Goal: Information Seeking & Learning: Learn about a topic

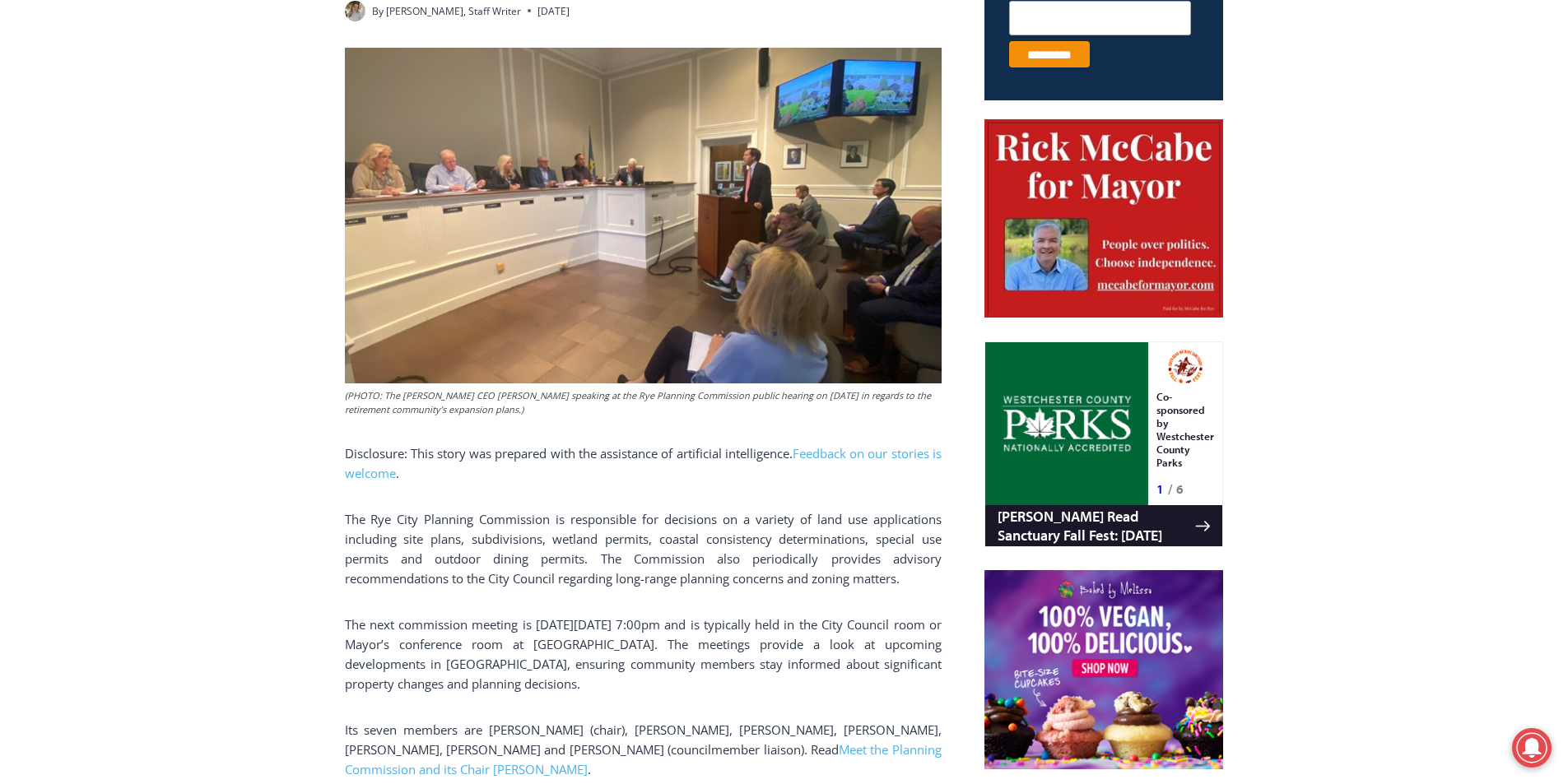
scroll to position [740, 0]
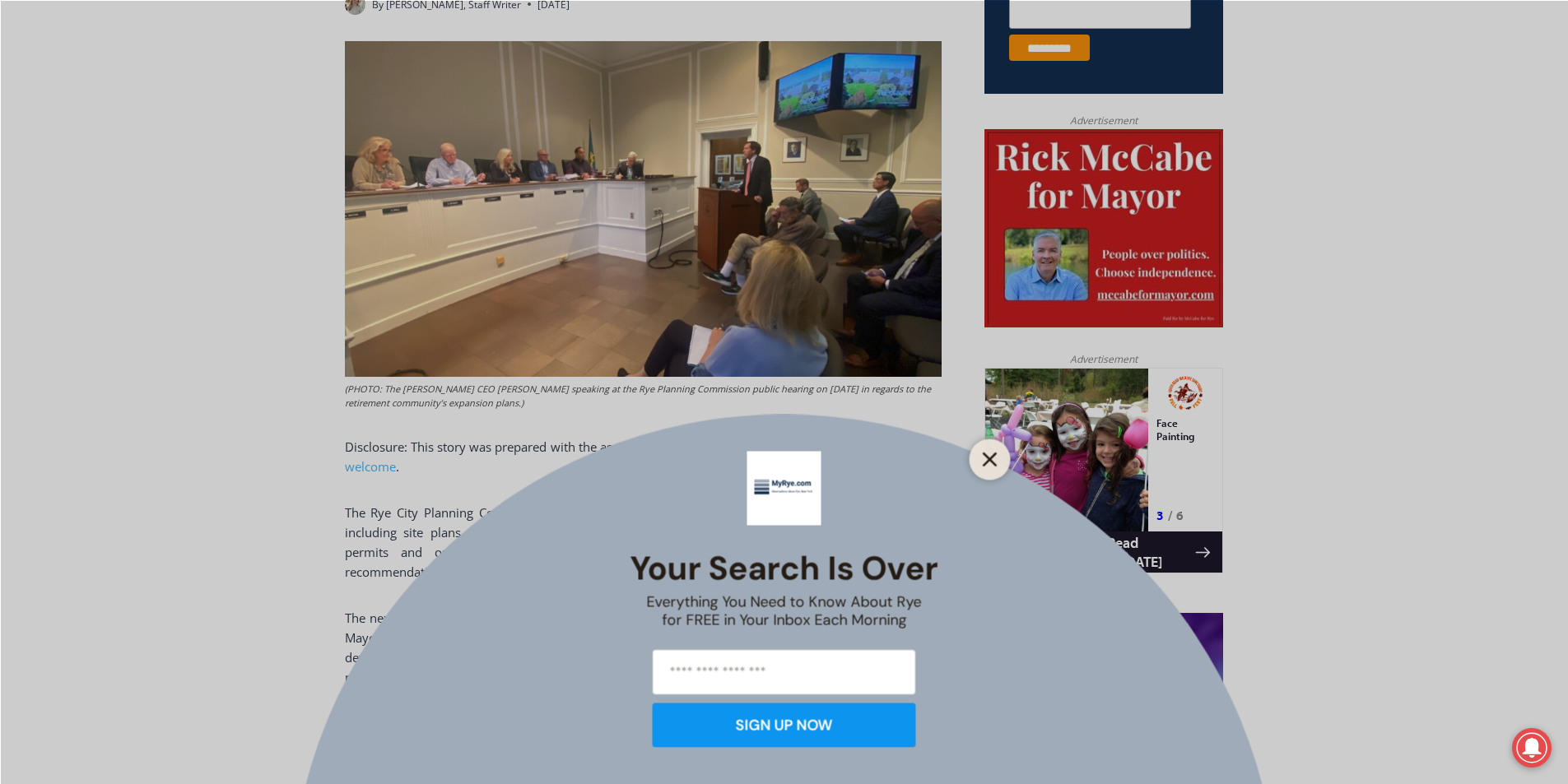
click at [989, 456] on icon "Close" at bounding box center [990, 459] width 15 height 15
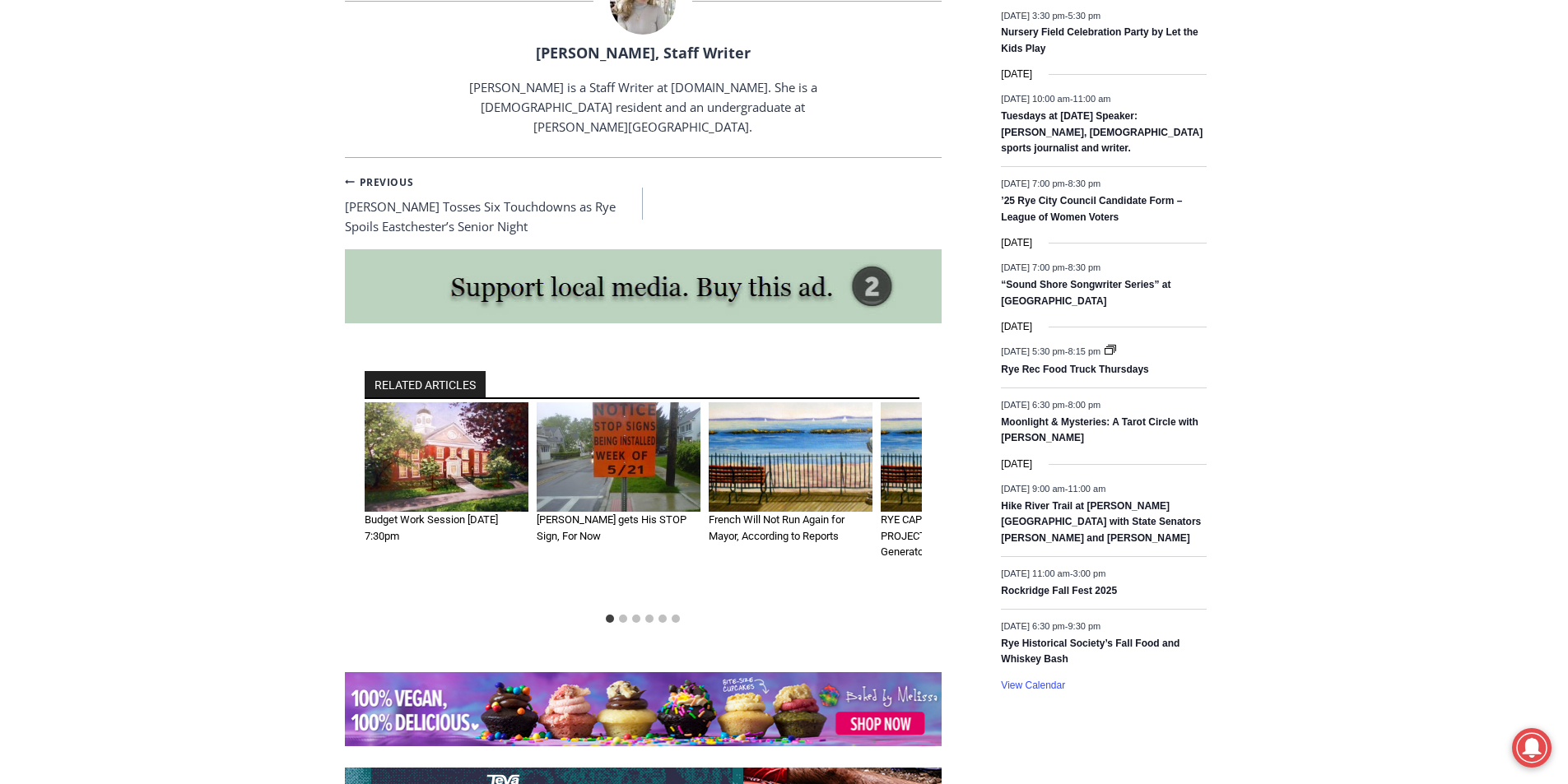
scroll to position [2386, 0]
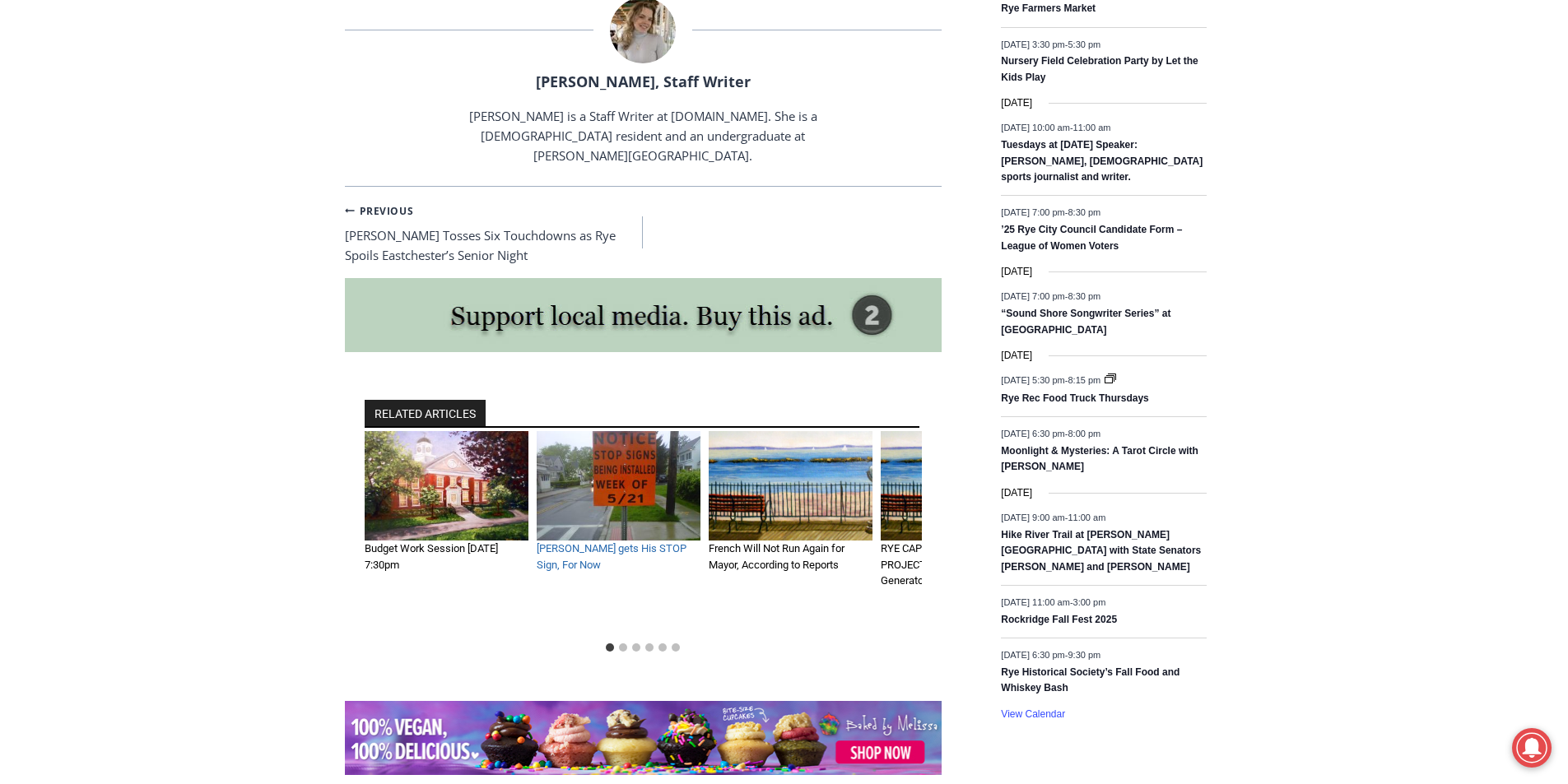
click at [632, 542] on link "Amico gets His STOP Sign, For Now" at bounding box center [611, 556] width 150 height 29
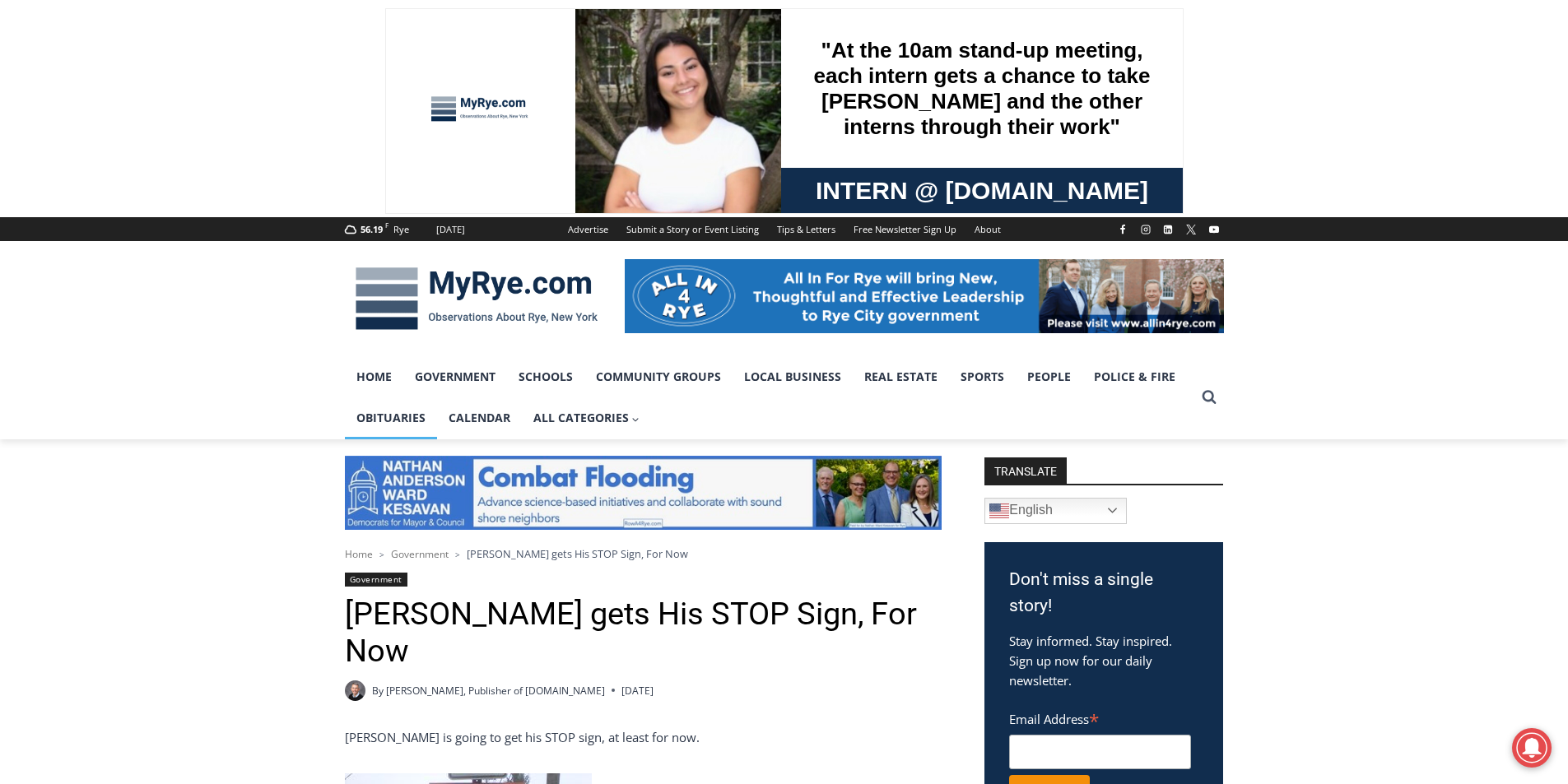
click at [398, 414] on link "Obituaries" at bounding box center [391, 418] width 92 height 41
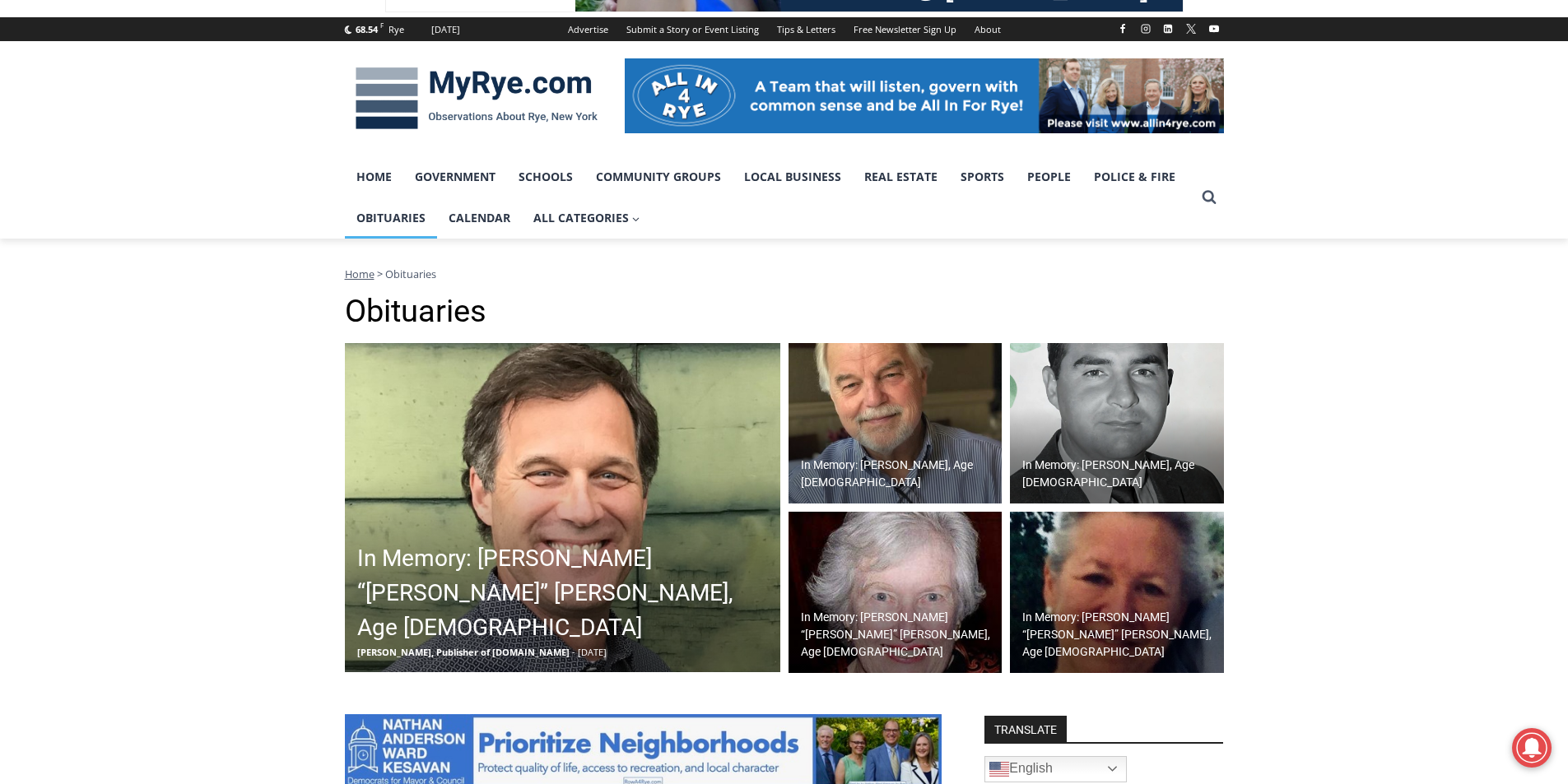
scroll to position [412, 0]
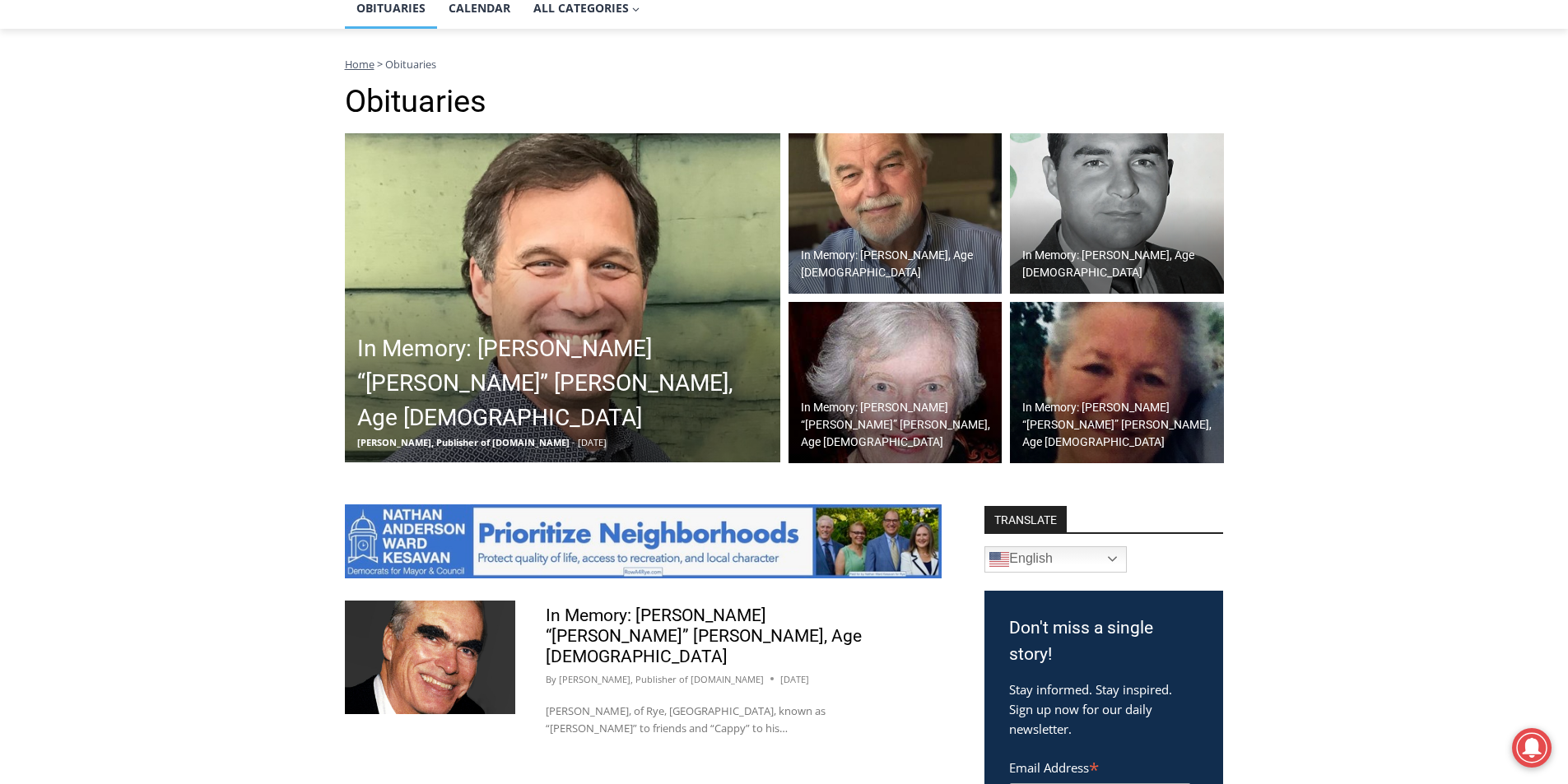
click at [668, 394] on h2 "In Memory: [PERSON_NAME] “[PERSON_NAME]” [PERSON_NAME], Age [DEMOGRAPHIC_DATA]" at bounding box center [567, 384] width 419 height 103
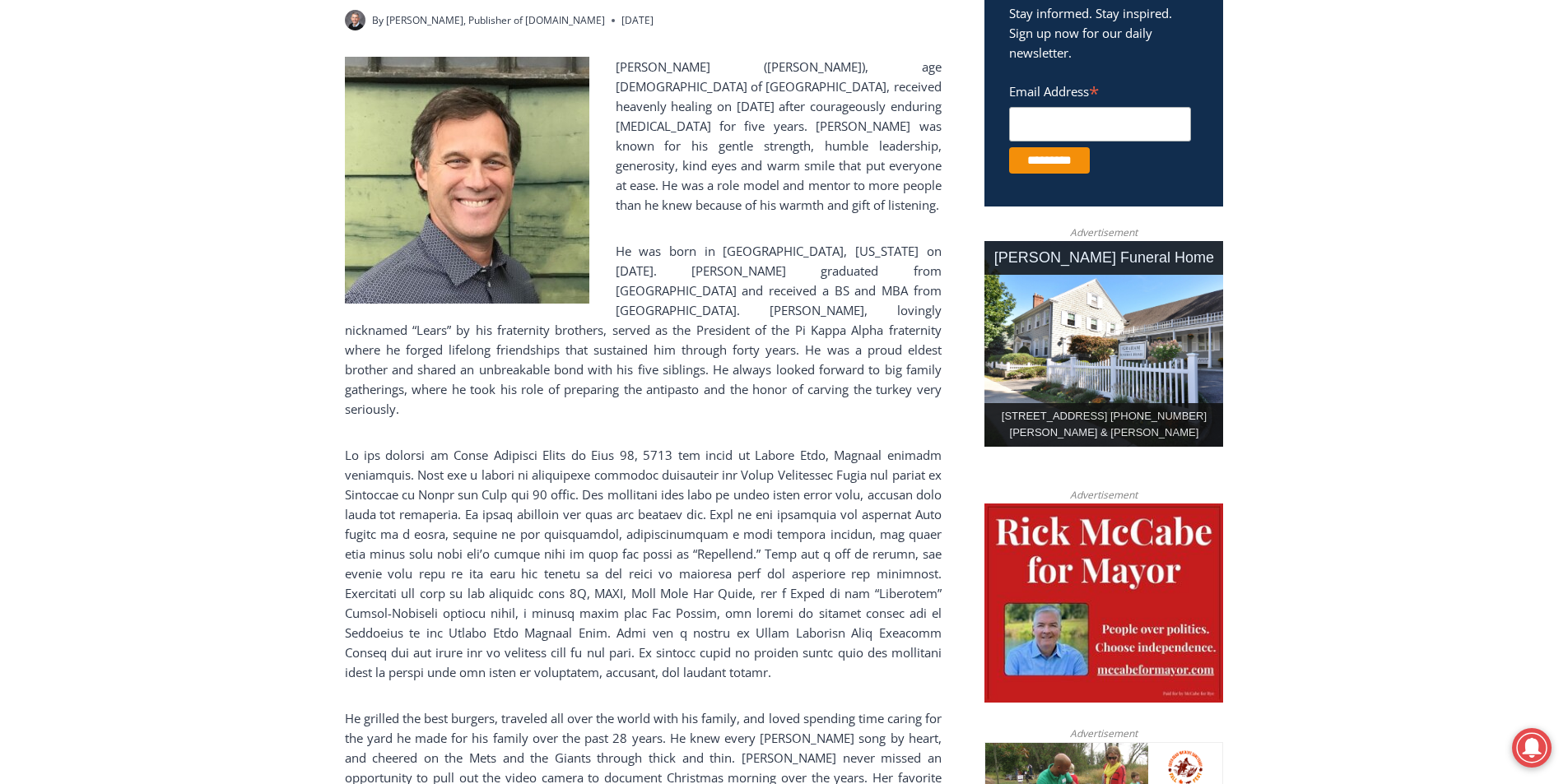
scroll to position [412, 0]
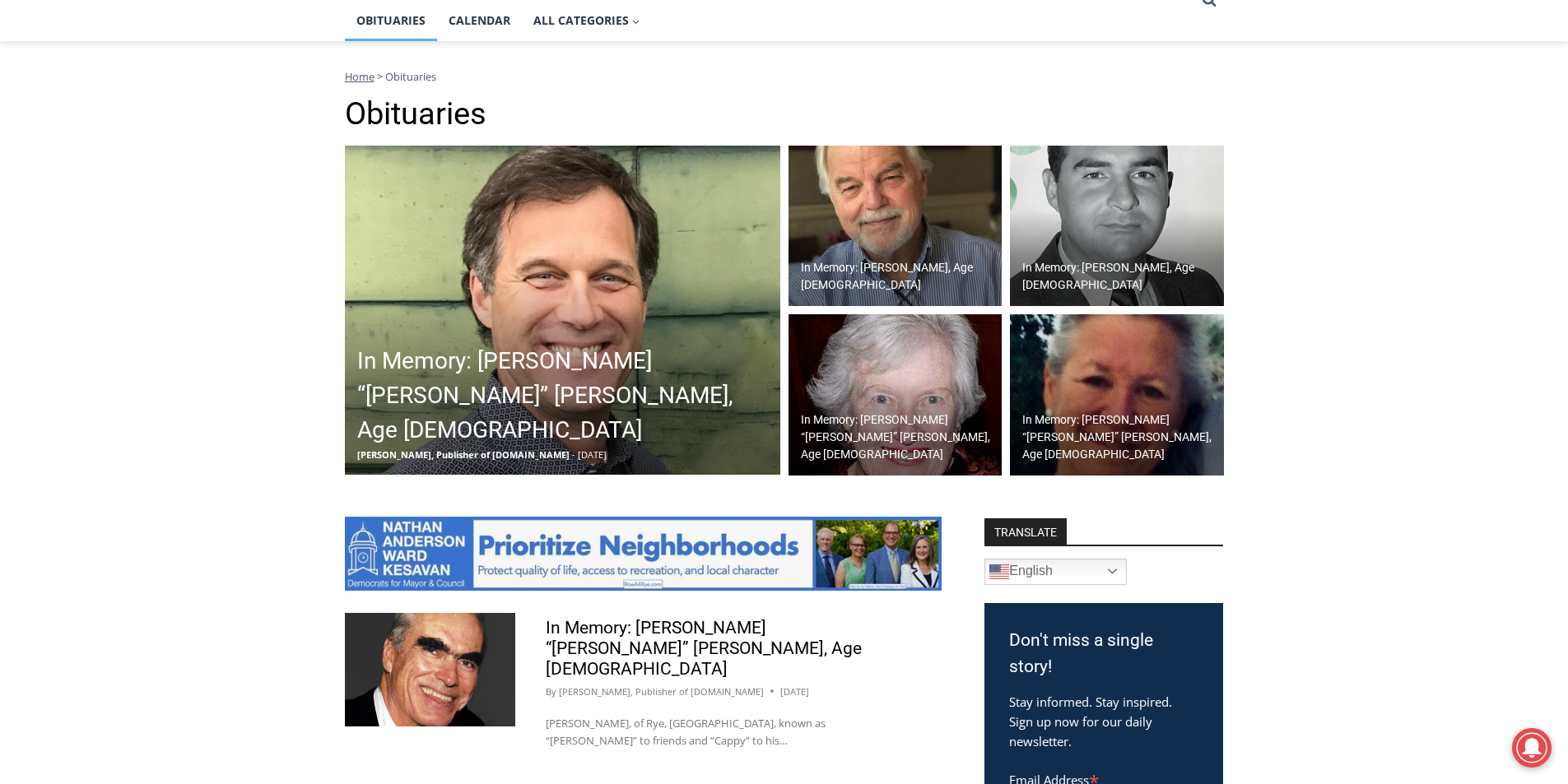
click at [1066, 442] on h2 "In Memory: [PERSON_NAME] “[PERSON_NAME]” [PERSON_NAME], Age [DEMOGRAPHIC_DATA]" at bounding box center [1120, 437] width 197 height 52
